Goal: Information Seeking & Learning: Learn about a topic

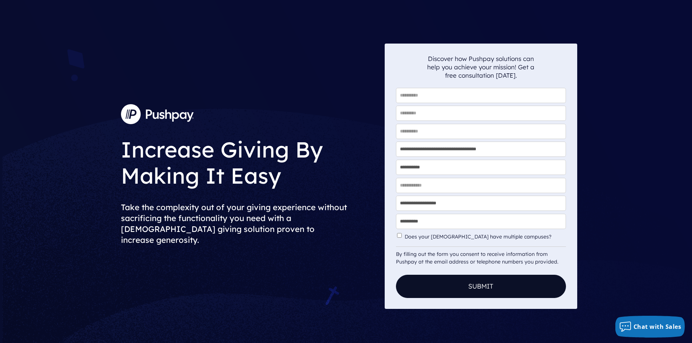
click at [133, 119] on img at bounding box center [157, 114] width 73 height 20
click at [86, 98] on div "**********" at bounding box center [346, 176] width 692 height 353
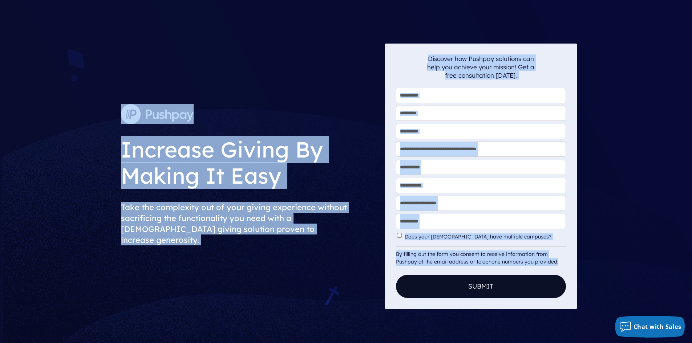
drag, startPoint x: 104, startPoint y: 96, endPoint x: 379, endPoint y: 267, distance: 324.0
click at [402, 274] on div "**********" at bounding box center [346, 176] width 692 height 353
click at [342, 261] on div "Increase Giving By Making It Easy Take the complexity out of your giving experi…" at bounding box center [250, 177] width 270 height 266
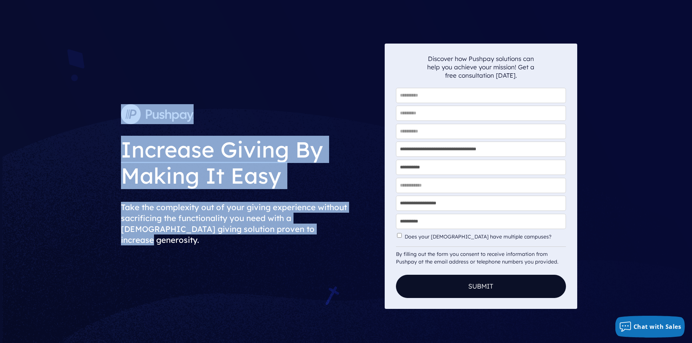
drag, startPoint x: 341, startPoint y: 249, endPoint x: 91, endPoint y: 100, distance: 291.0
click at [91, 100] on div "**********" at bounding box center [346, 176] width 692 height 353
drag, startPoint x: 97, startPoint y: 101, endPoint x: 339, endPoint y: 246, distance: 282.1
click at [339, 246] on div "**********" at bounding box center [346, 176] width 692 height 353
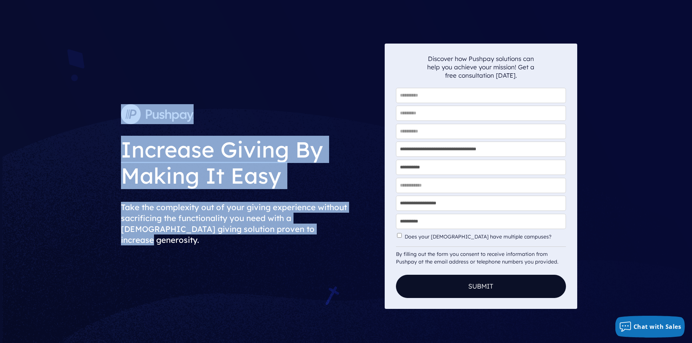
click at [339, 245] on h2 "Take the complexity out of your giving experience without sacrificing the funct…" at bounding box center [250, 223] width 258 height 55
drag, startPoint x: 338, startPoint y: 244, endPoint x: 93, endPoint y: 110, distance: 279.5
click at [93, 110] on div "**********" at bounding box center [346, 176] width 692 height 353
drag, startPoint x: 86, startPoint y: 103, endPoint x: 339, endPoint y: 241, distance: 288.4
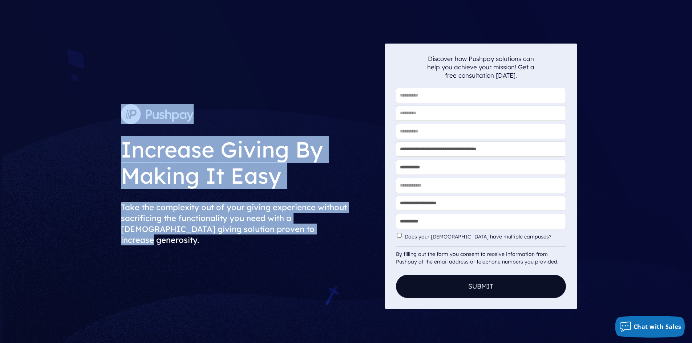
click at [339, 241] on div "**********" at bounding box center [346, 176] width 692 height 353
click at [339, 239] on h2 "Take the complexity out of your giving experience without sacrificing the funct…" at bounding box center [250, 223] width 258 height 55
drag, startPoint x: 322, startPoint y: 236, endPoint x: 91, endPoint y: 120, distance: 258.3
click at [91, 120] on div "**********" at bounding box center [346, 176] width 692 height 353
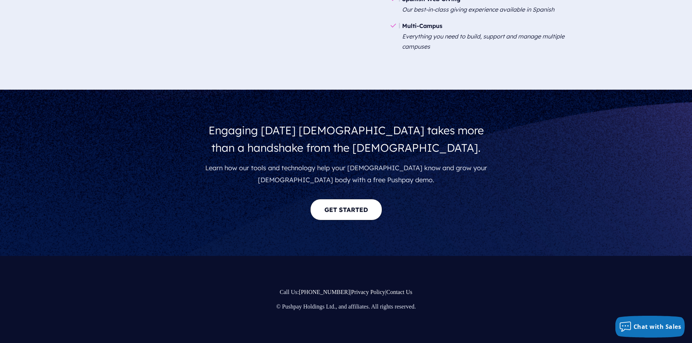
scroll to position [1324, 0]
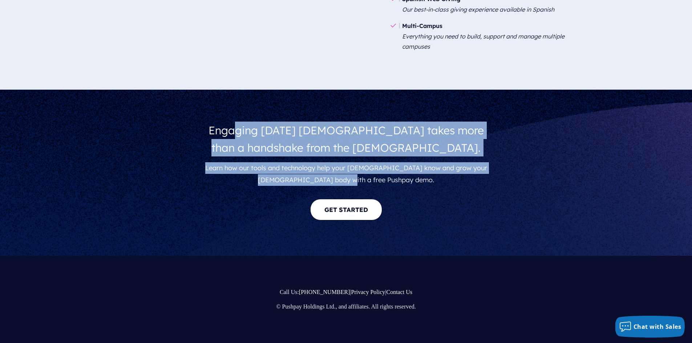
drag, startPoint x: 233, startPoint y: 120, endPoint x: 522, endPoint y: 187, distance: 297.2
click at [522, 187] on div "Engaging [DATE] [DEMOGRAPHIC_DATA] takes more than a handshake from the [DEMOGR…" at bounding box center [346, 173] width 692 height 166
drag, startPoint x: 457, startPoint y: 187, endPoint x: 92, endPoint y: 131, distance: 369.4
click at [92, 131] on div "Engaging [DATE] [DEMOGRAPHIC_DATA] takes more than a handshake from the [DEMOGR…" at bounding box center [346, 173] width 692 height 166
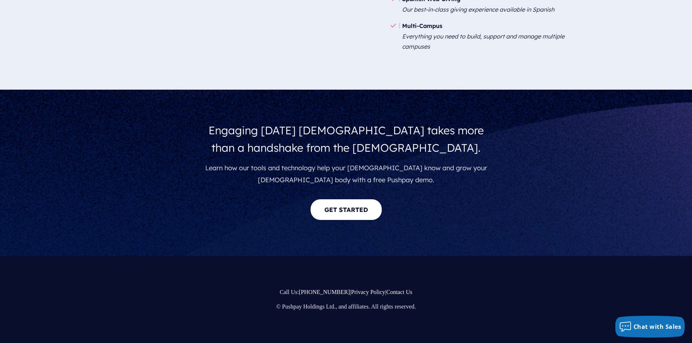
click at [92, 131] on div "Engaging [DATE] [DEMOGRAPHIC_DATA] takes more than a handshake from the [DEMOGR…" at bounding box center [346, 173] width 692 height 166
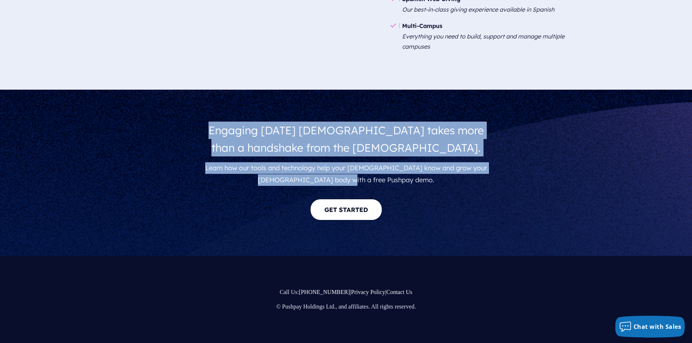
drag, startPoint x: 158, startPoint y: 124, endPoint x: 469, endPoint y: 182, distance: 316.4
click at [469, 182] on div "Engaging [DATE] [DEMOGRAPHIC_DATA] takes more than a handshake from the [DEMOGR…" at bounding box center [346, 173] width 692 height 166
click at [469, 182] on p "Learn how our tools and technology help your [DEMOGRAPHIC_DATA] know and grow y…" at bounding box center [346, 173] width 296 height 29
drag, startPoint x: 421, startPoint y: 187, endPoint x: 117, endPoint y: 119, distance: 310.8
click at [117, 119] on div "Engaging [DATE] [DEMOGRAPHIC_DATA] takes more than a handshake from the [DEMOGR…" at bounding box center [346, 173] width 692 height 166
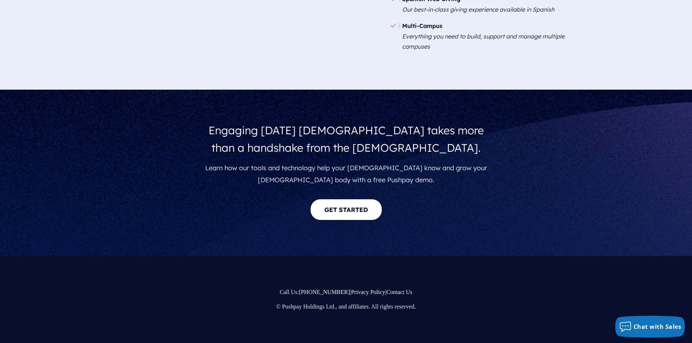
click at [117, 119] on div "Engaging [DATE] [DEMOGRAPHIC_DATA] takes more than a handshake from the [DEMOGR…" at bounding box center [346, 173] width 692 height 166
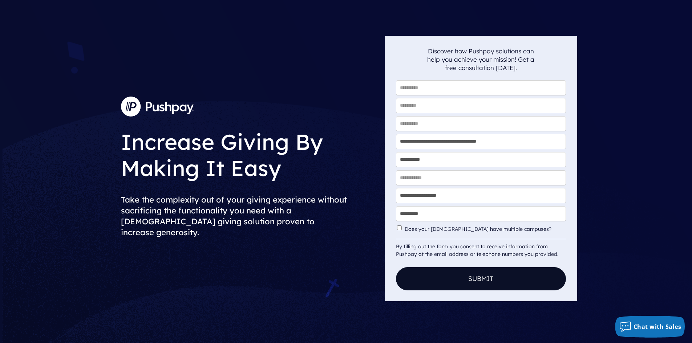
scroll to position [0, 0]
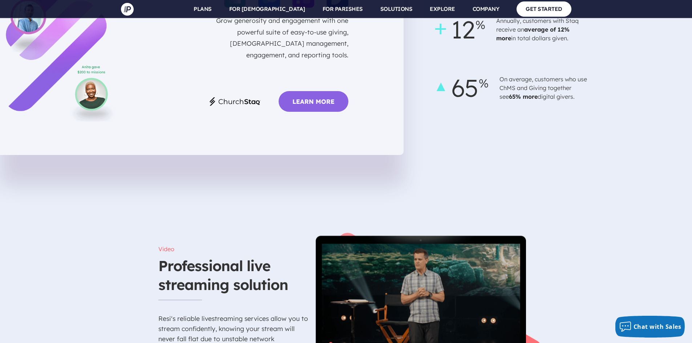
scroll to position [2143, 0]
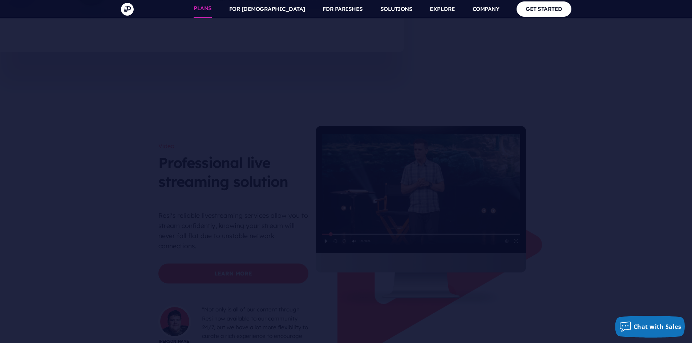
click at [212, 7] on link "PLANS" at bounding box center [203, 9] width 18 height 18
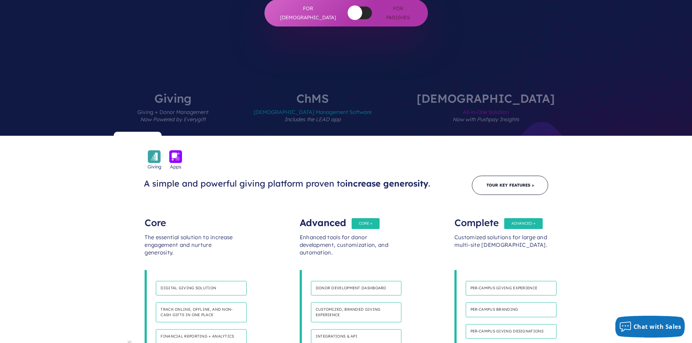
scroll to position [218, 0]
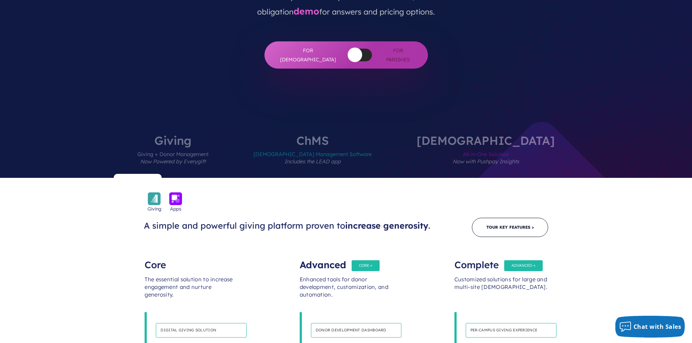
click at [348, 146] on span "Church Management Software Includes the LEAD app" at bounding box center [313, 162] width 118 height 32
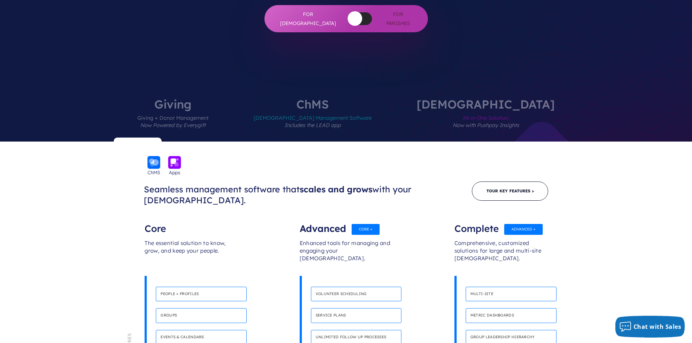
click at [209, 110] on span "Giving + Donor Management Now Powered by Everygift" at bounding box center [172, 126] width 71 height 32
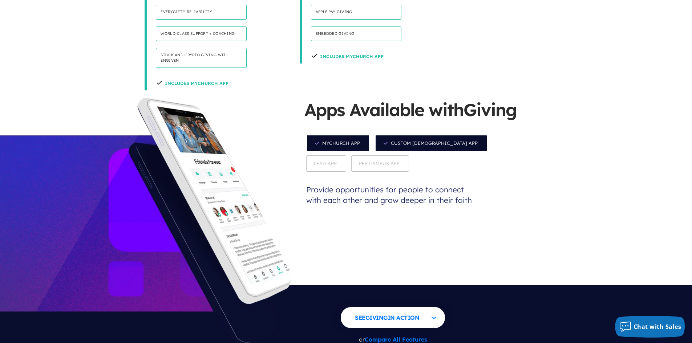
scroll to position [651, 0]
